Goal: Task Accomplishment & Management: Check status

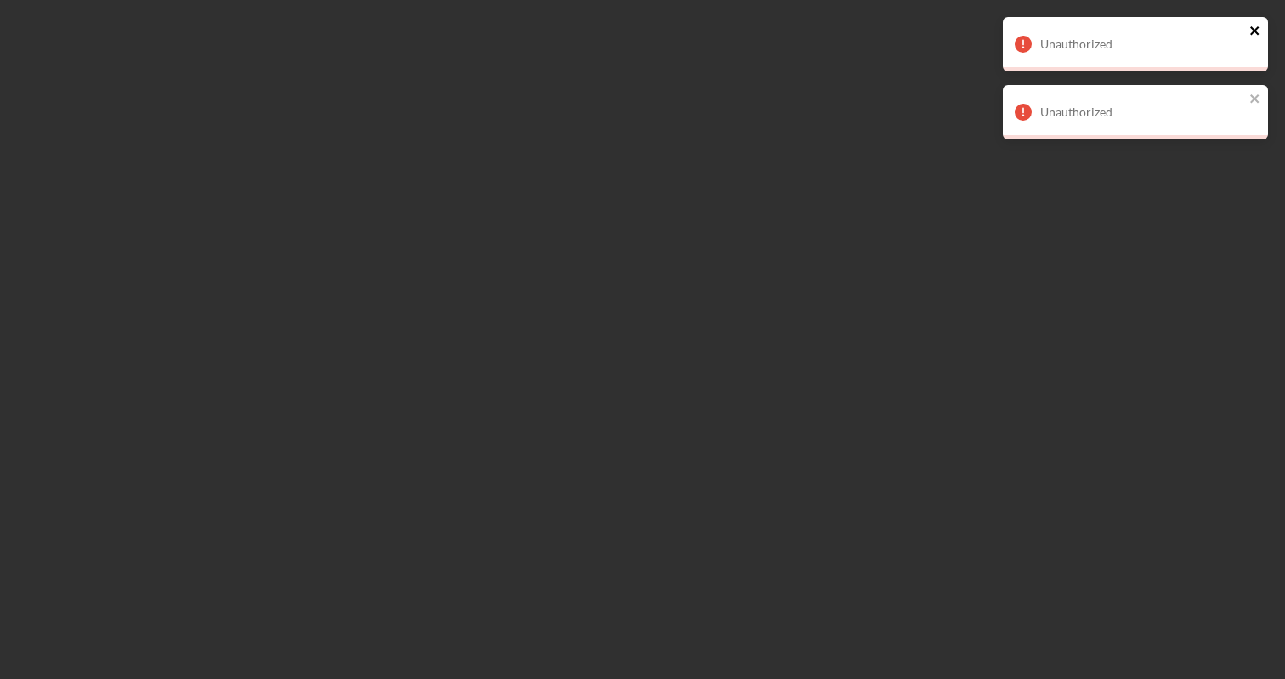
click at [1255, 27] on icon "close" at bounding box center [1256, 31] width 12 height 14
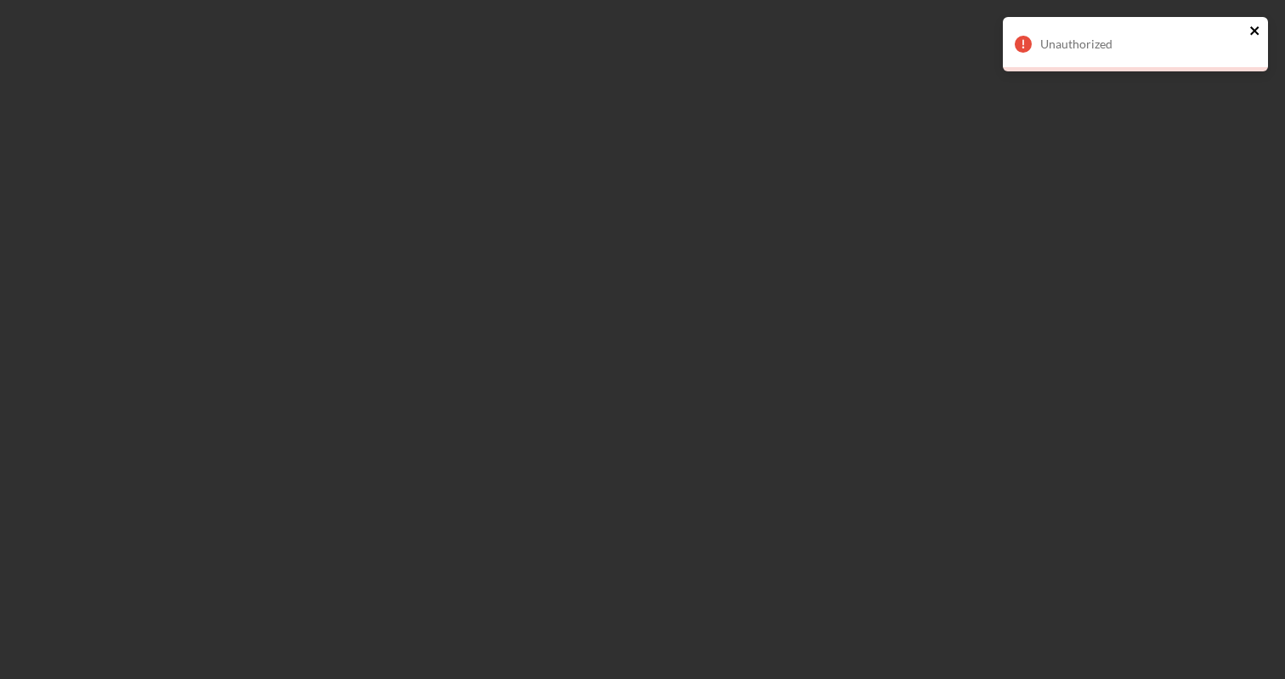
click at [1252, 32] on icon "close" at bounding box center [1254, 30] width 9 height 9
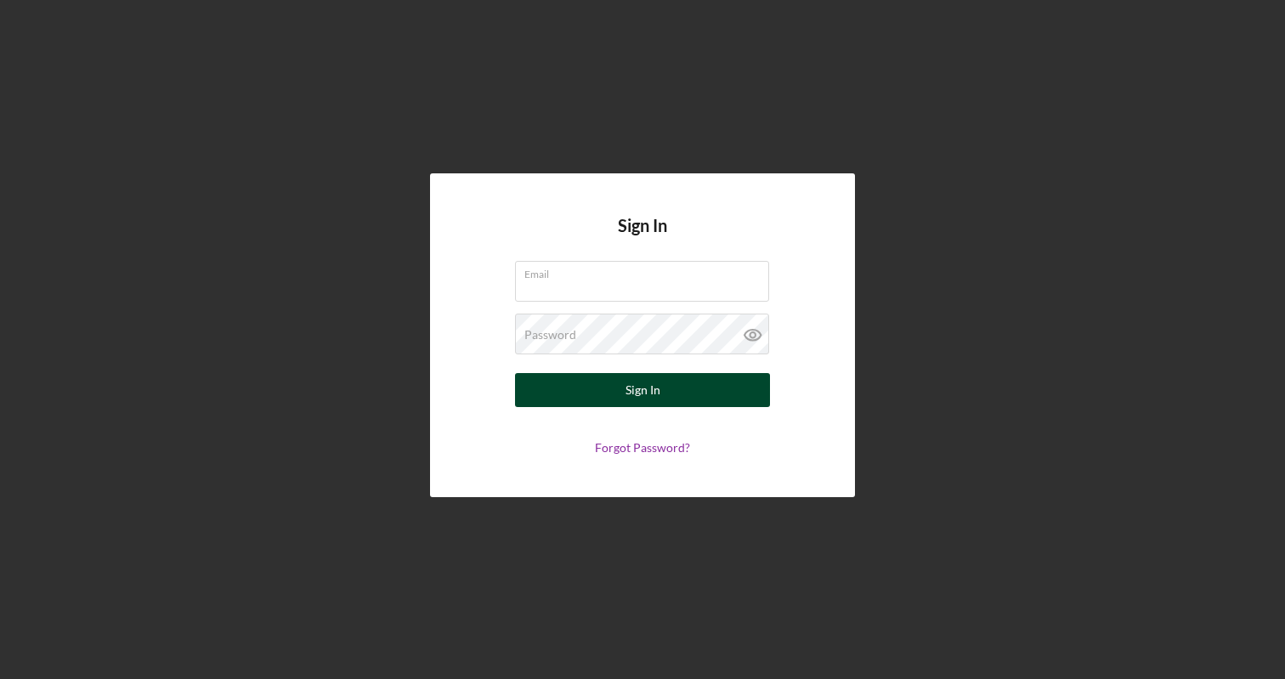
type input "[PERSON_NAME][EMAIL_ADDRESS][DOMAIN_NAME]"
click at [646, 388] on div "Sign In" at bounding box center [643, 390] width 35 height 34
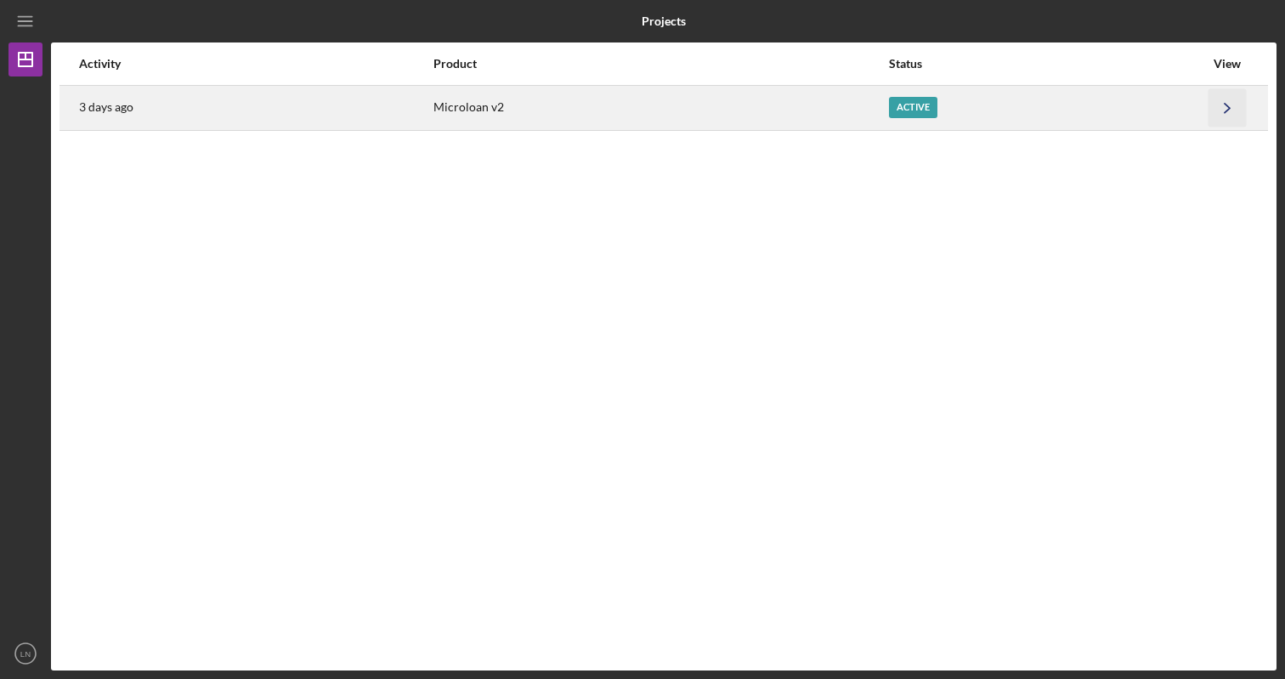
click at [1230, 104] on icon "Icon/Navigate" at bounding box center [1228, 107] width 38 height 38
click at [1219, 111] on icon "Icon/Navigate" at bounding box center [1228, 107] width 38 height 38
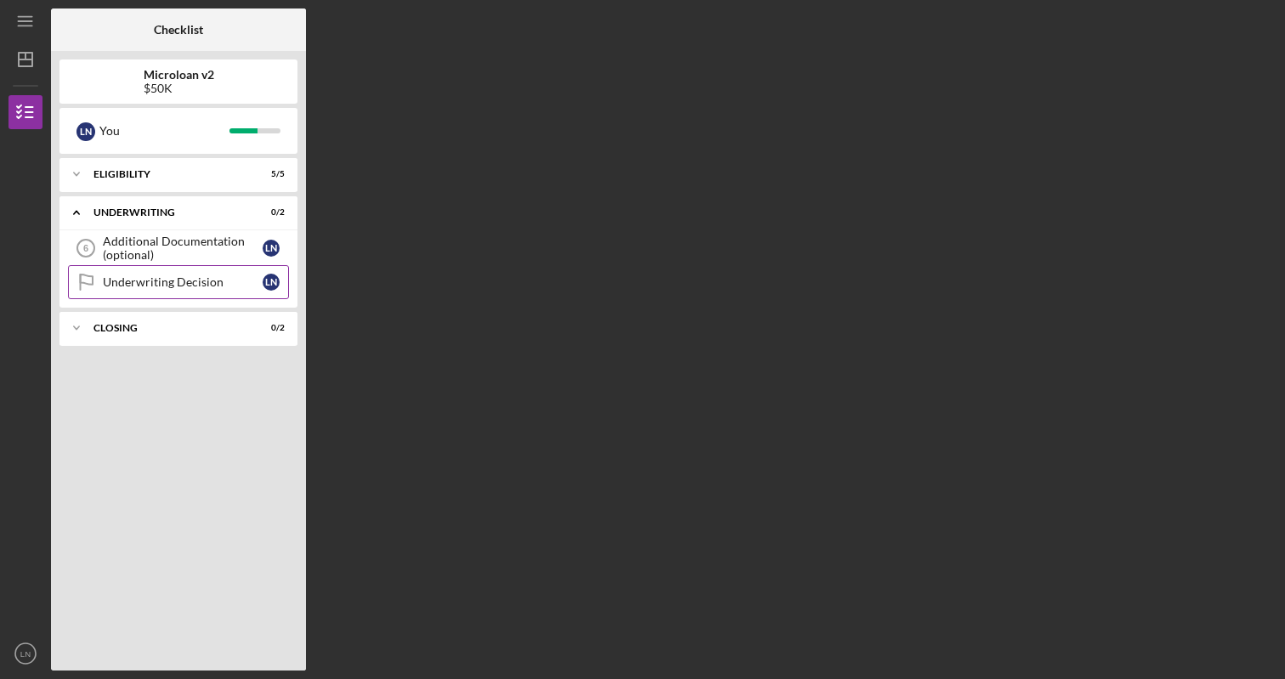
click at [190, 286] on div "Underwriting Decision" at bounding box center [183, 282] width 160 height 14
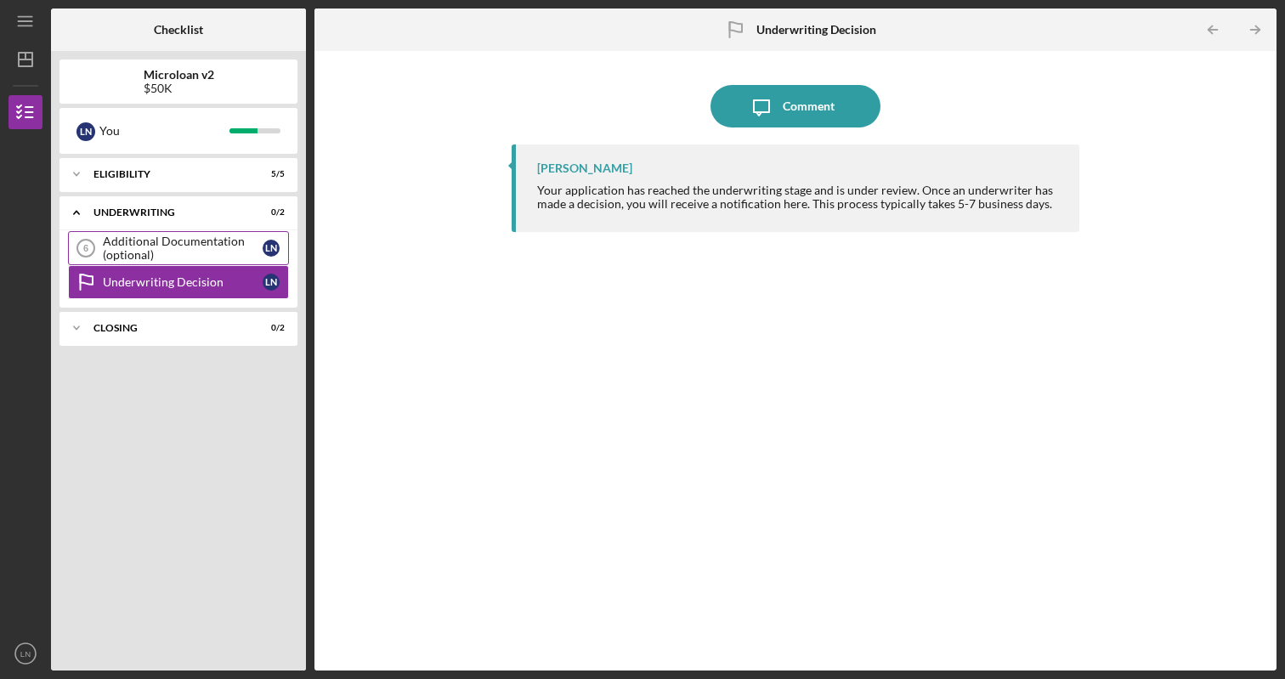
click at [221, 247] on div "Additional Documentation (optional)" at bounding box center [183, 248] width 160 height 27
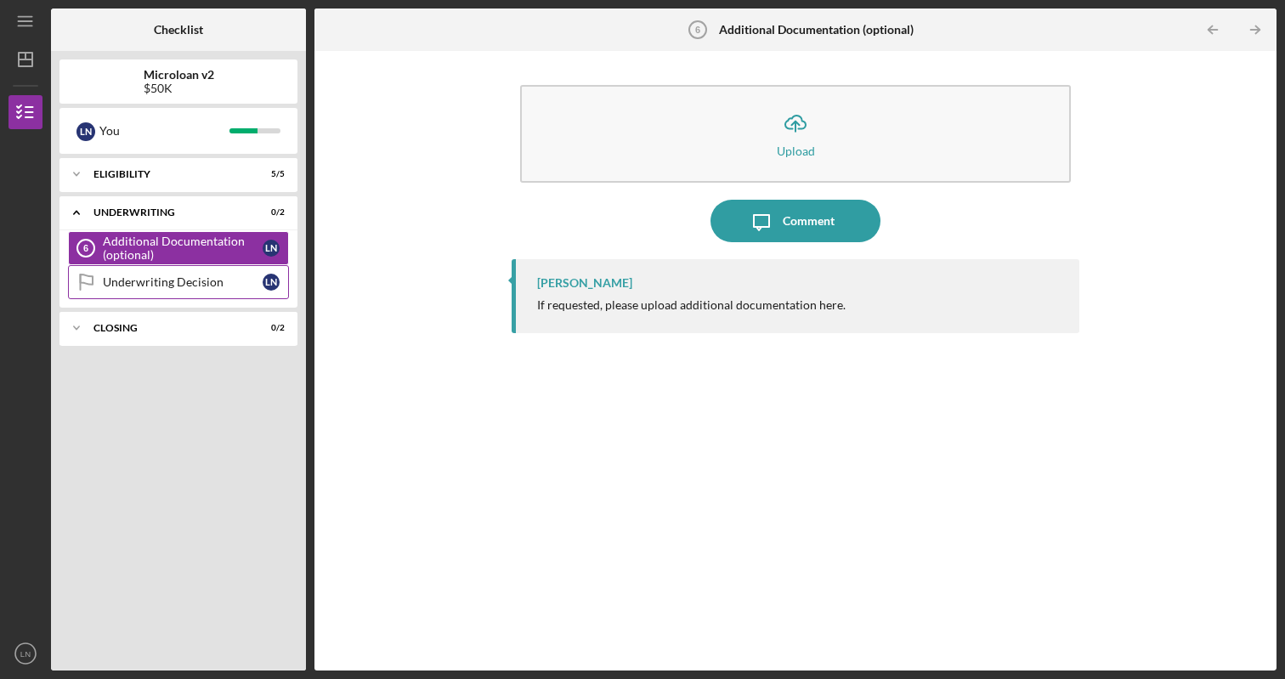
click at [220, 286] on div "Underwriting Decision" at bounding box center [183, 282] width 160 height 14
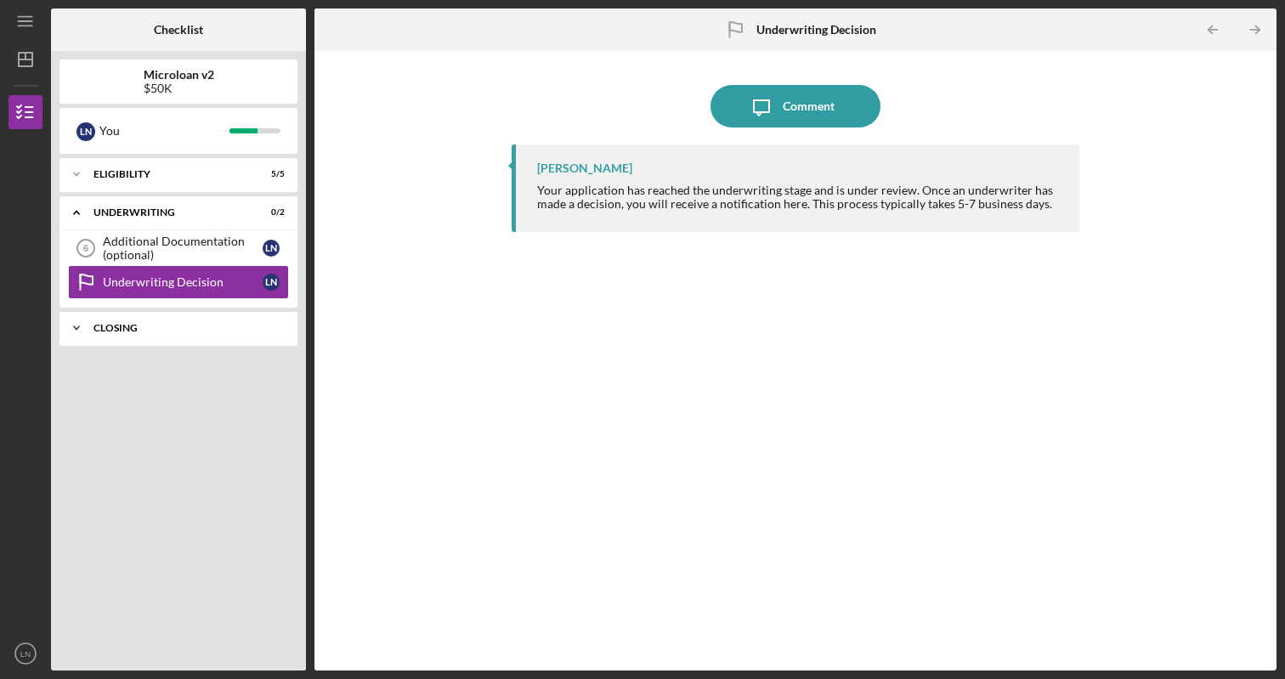
click at [165, 336] on div "Icon/Expander Closing 0 / 2" at bounding box center [179, 328] width 238 height 34
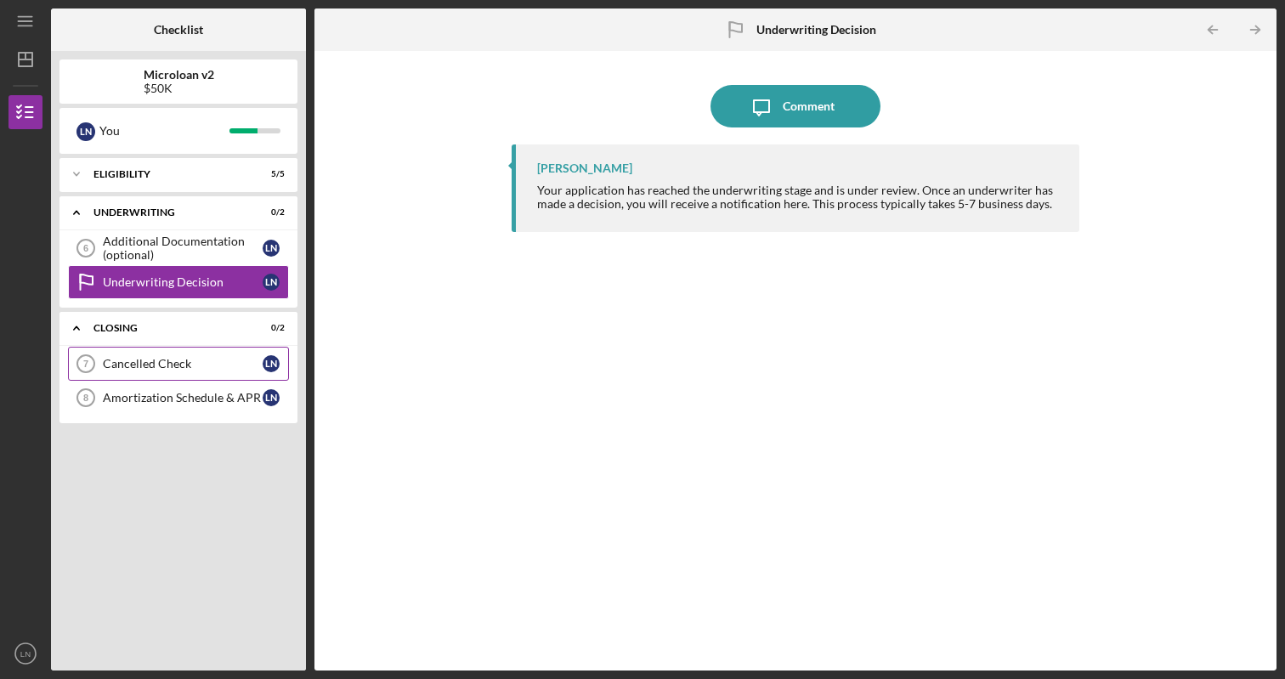
click at [167, 363] on div "Cancelled Check" at bounding box center [183, 364] width 160 height 14
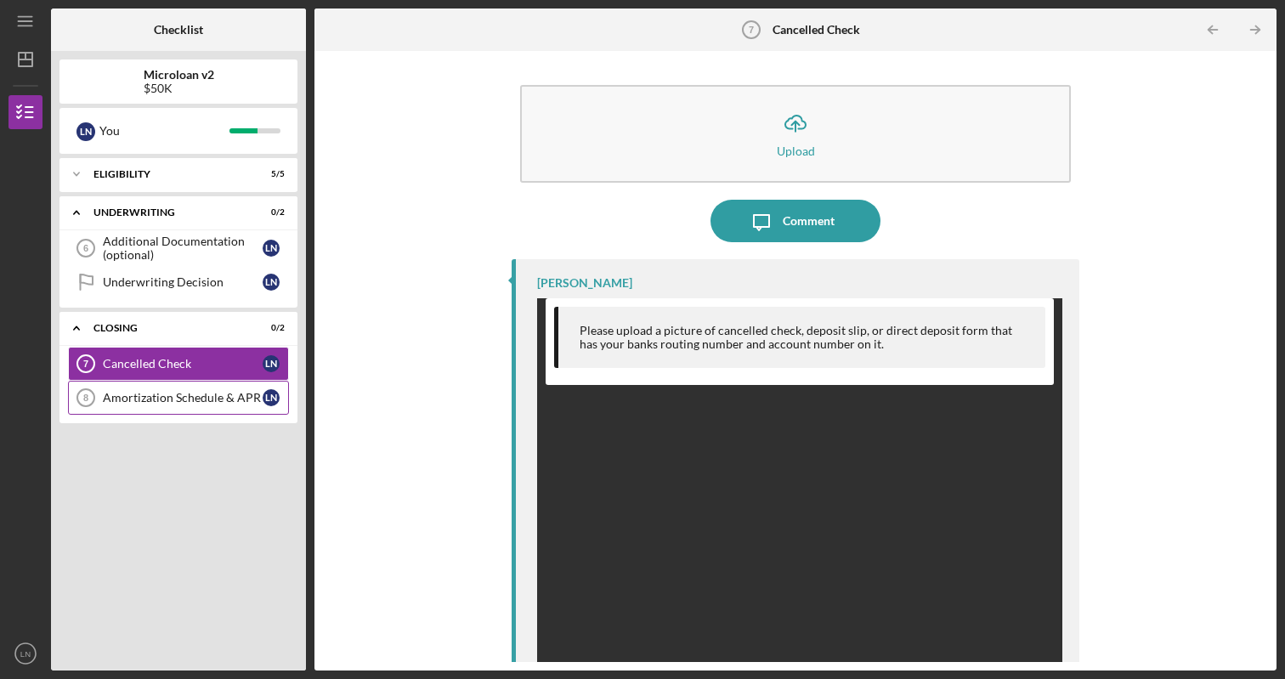
click at [179, 401] on div "Amortization Schedule & APR" at bounding box center [183, 398] width 160 height 14
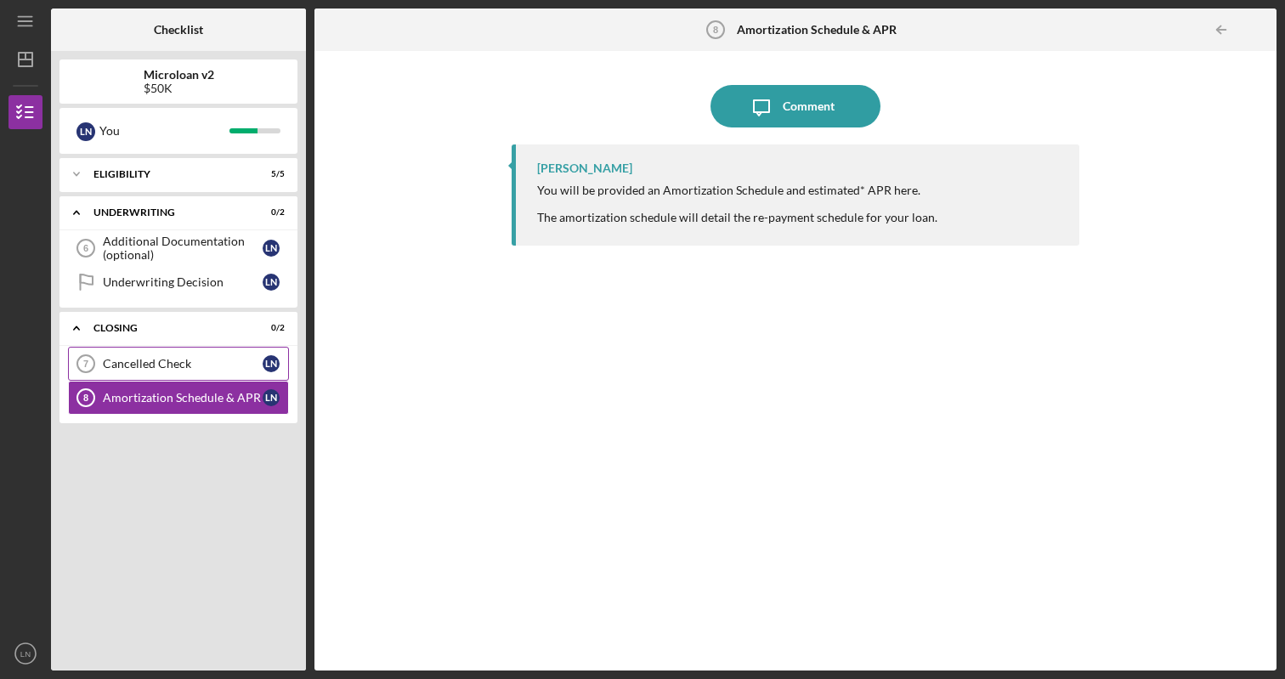
click at [212, 357] on div "Cancelled Check" at bounding box center [183, 364] width 160 height 14
